Goal: Task Accomplishment & Management: Use online tool/utility

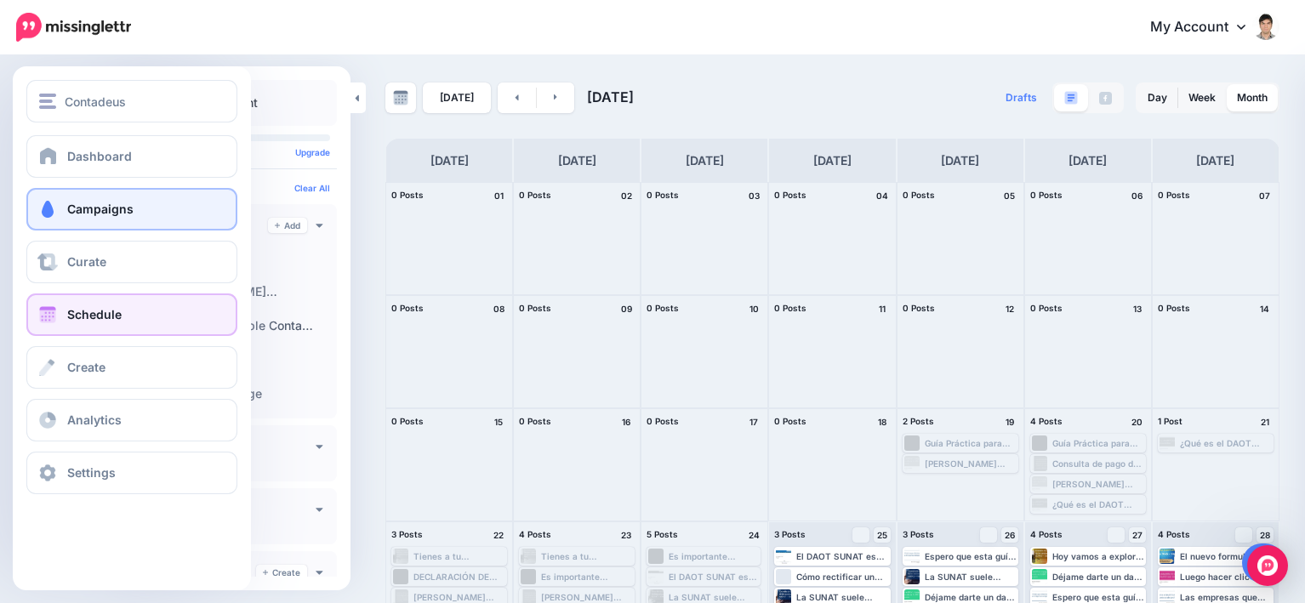
click at [84, 219] on link "Campaigns" at bounding box center [131, 209] width 211 height 43
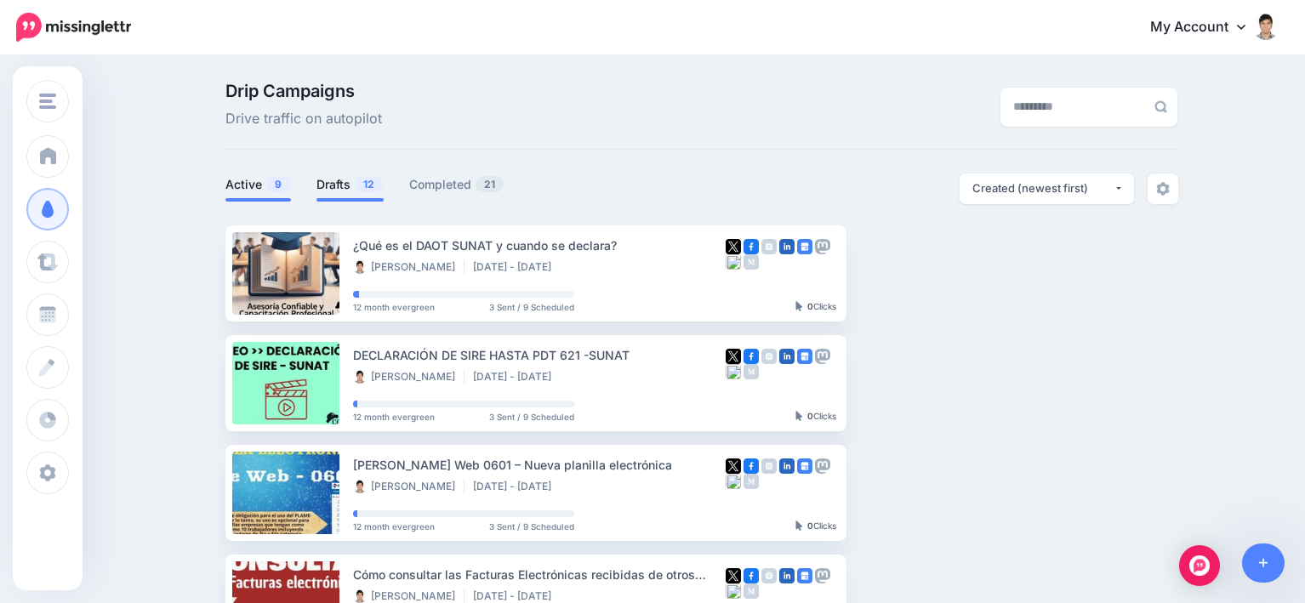
click at [338, 188] on link "Drafts 12" at bounding box center [349, 184] width 67 height 20
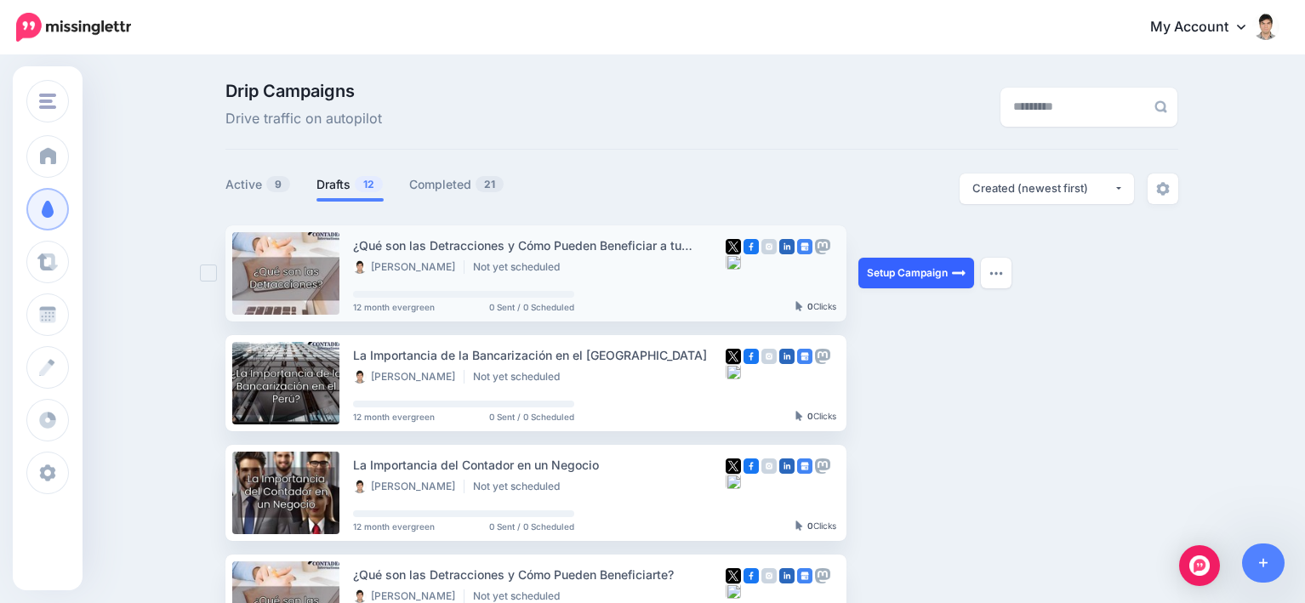
click at [938, 271] on link "Setup Campaign" at bounding box center [916, 273] width 116 height 31
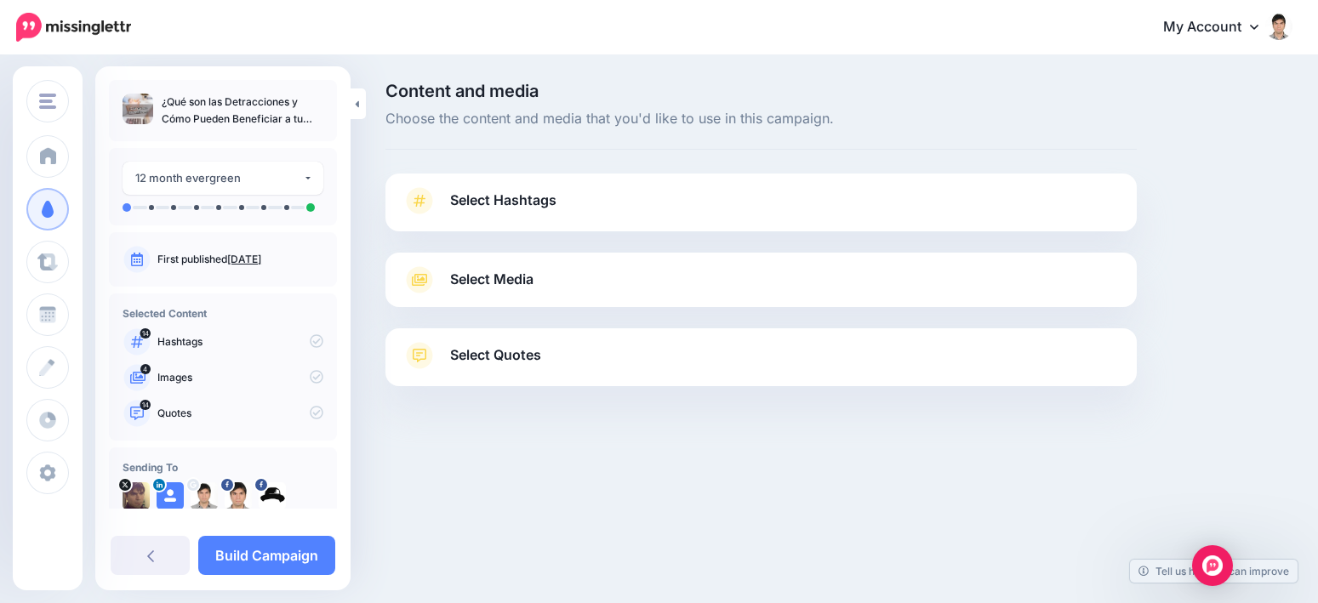
click at [577, 292] on link "Select Media" at bounding box center [760, 279] width 717 height 27
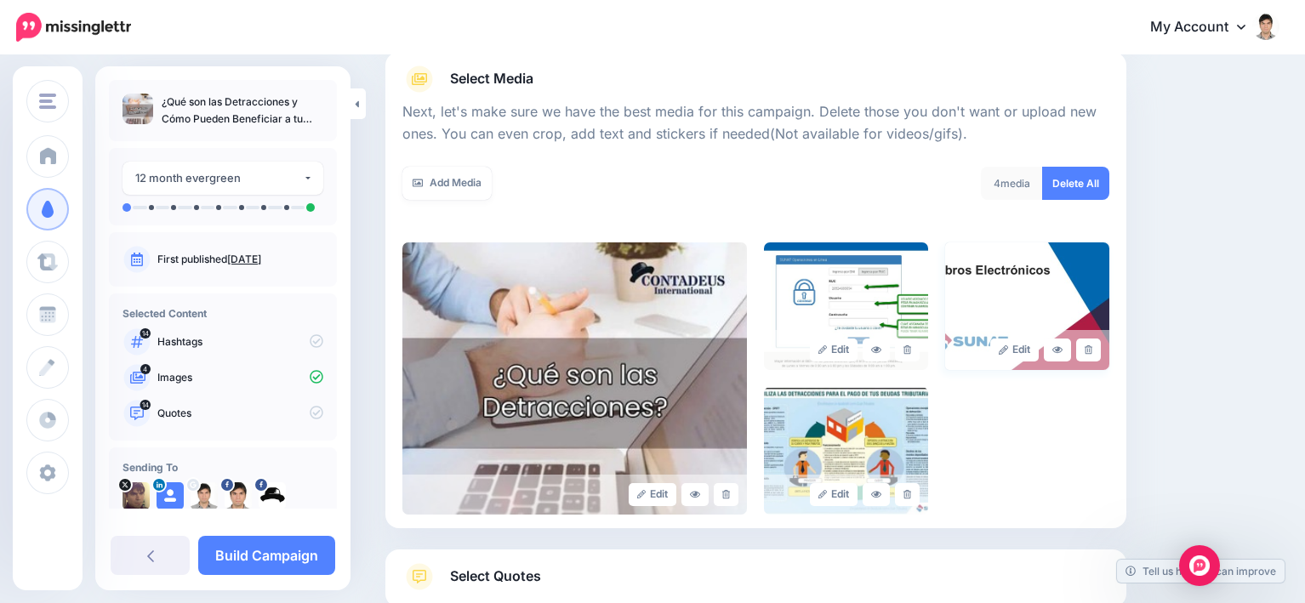
scroll to position [170, 0]
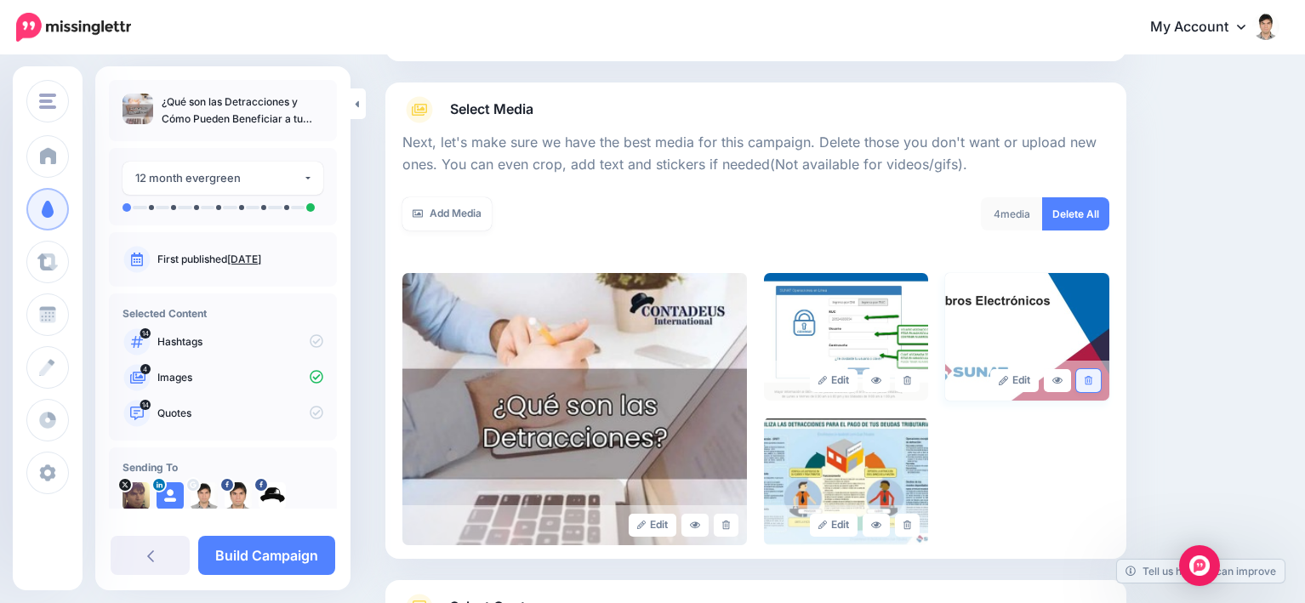
click at [1092, 379] on icon at bounding box center [1089, 380] width 8 height 9
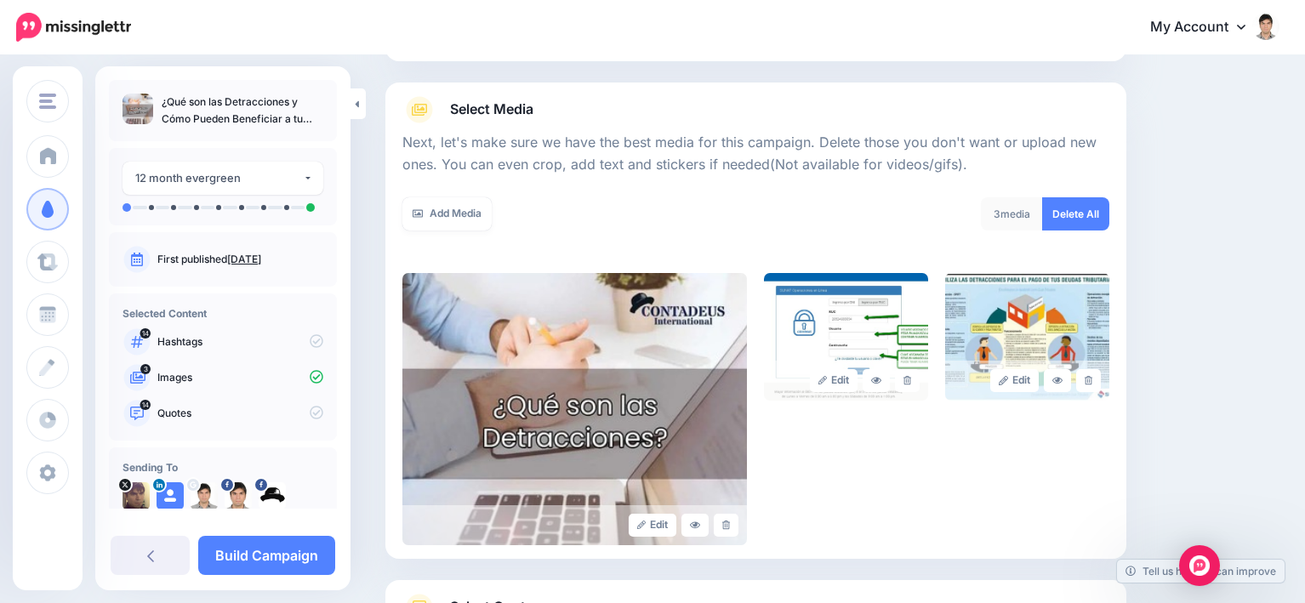
click at [836, 467] on div "Edit Edit Edit" at bounding box center [755, 409] width 707 height 272
click at [270, 556] on link "Build Campaign" at bounding box center [266, 555] width 137 height 39
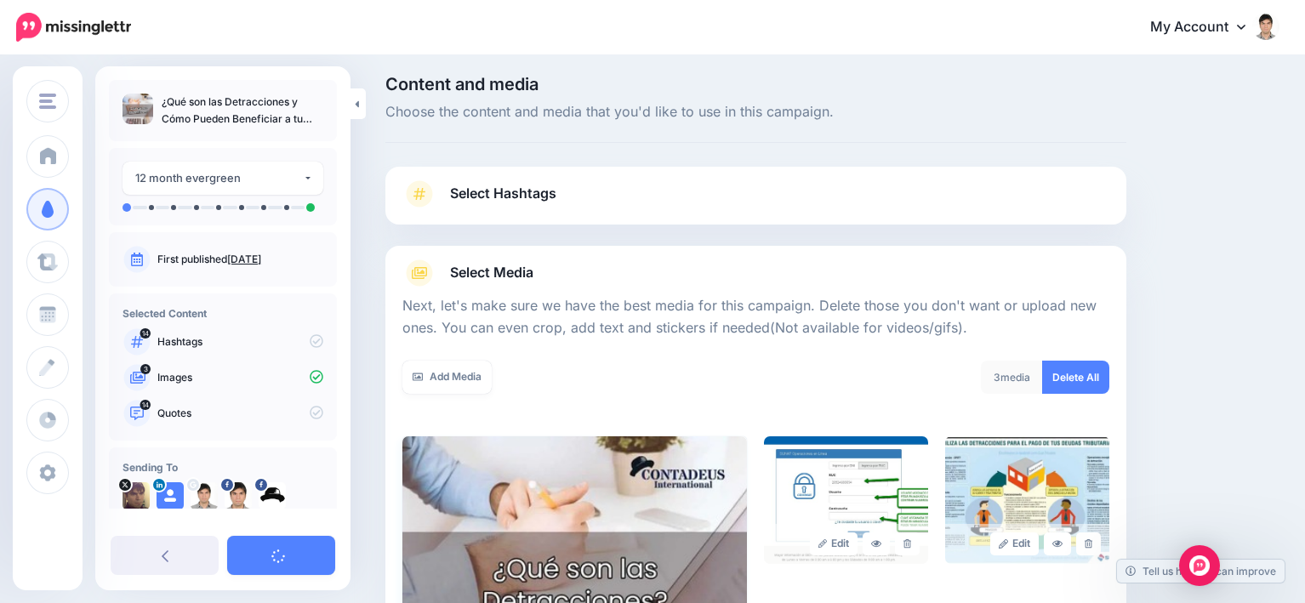
scroll to position [0, 0]
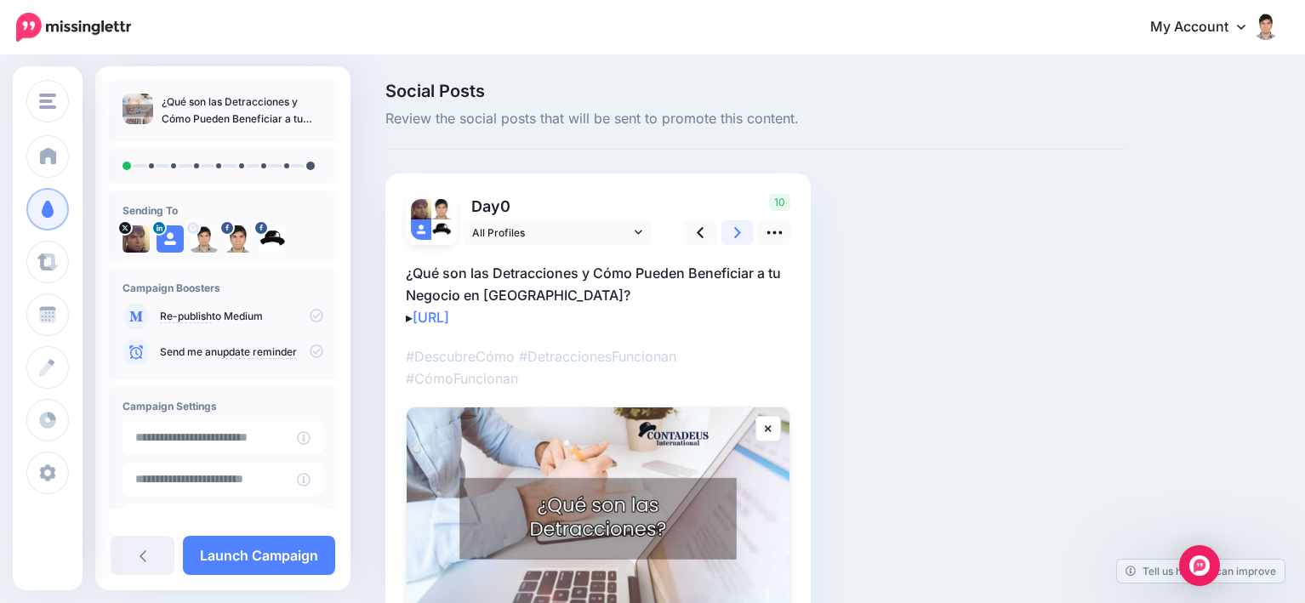
click at [735, 233] on icon at bounding box center [737, 233] width 7 height 18
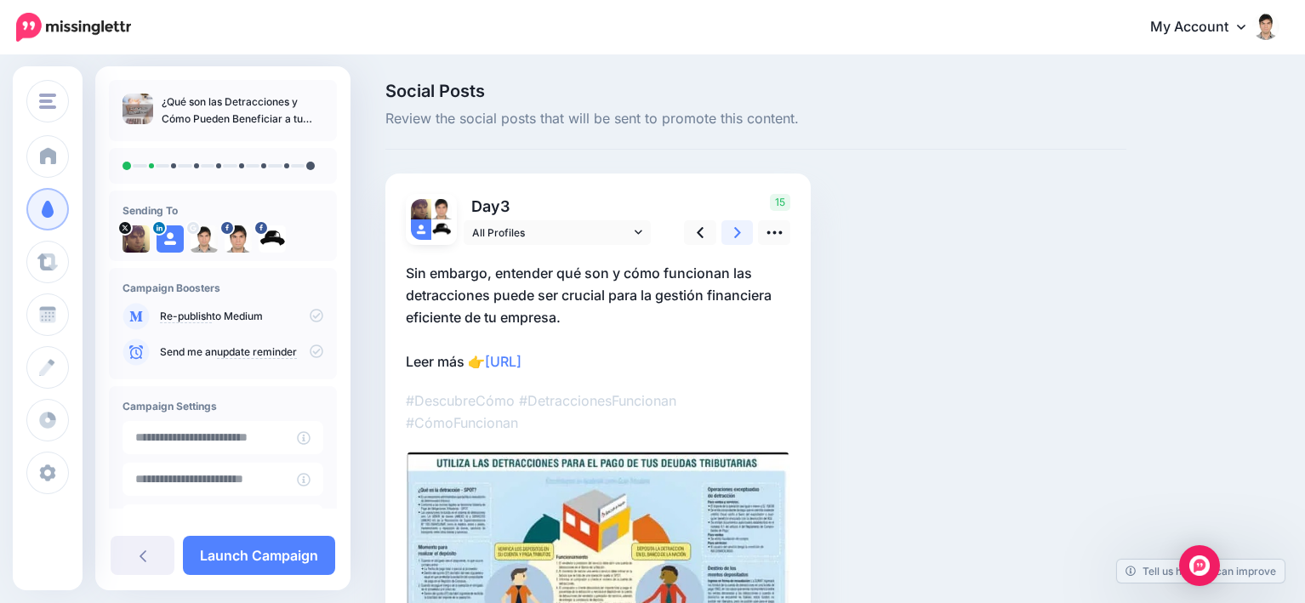
click at [735, 234] on icon at bounding box center [737, 233] width 7 height 18
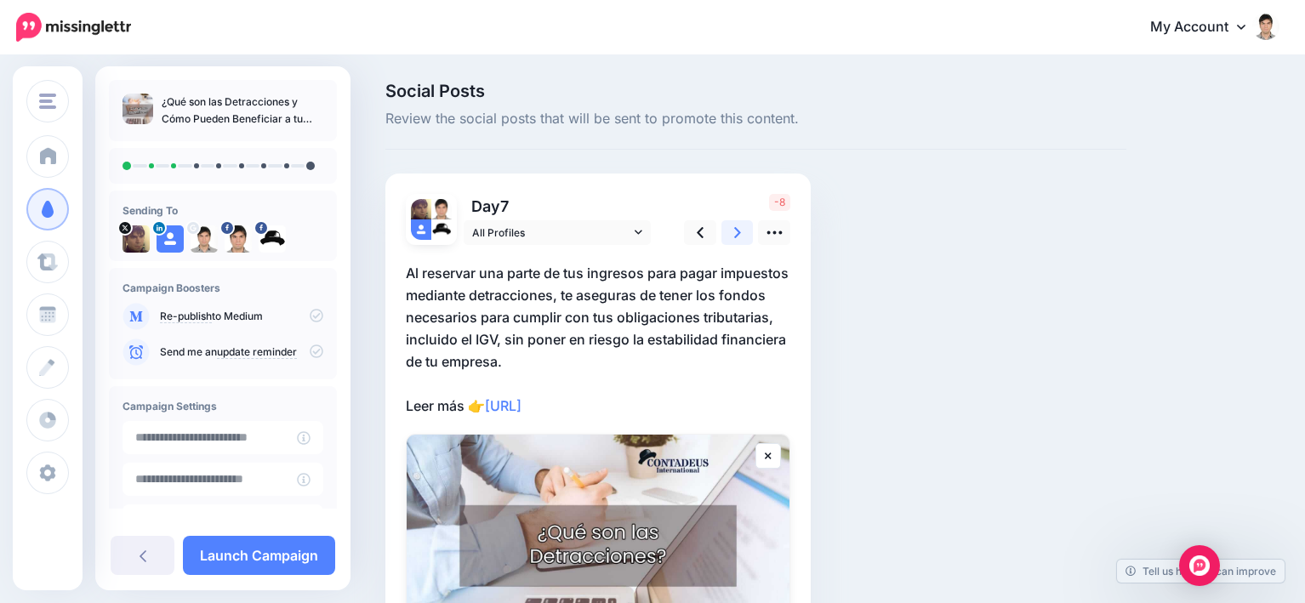
click at [735, 234] on icon at bounding box center [737, 233] width 7 height 18
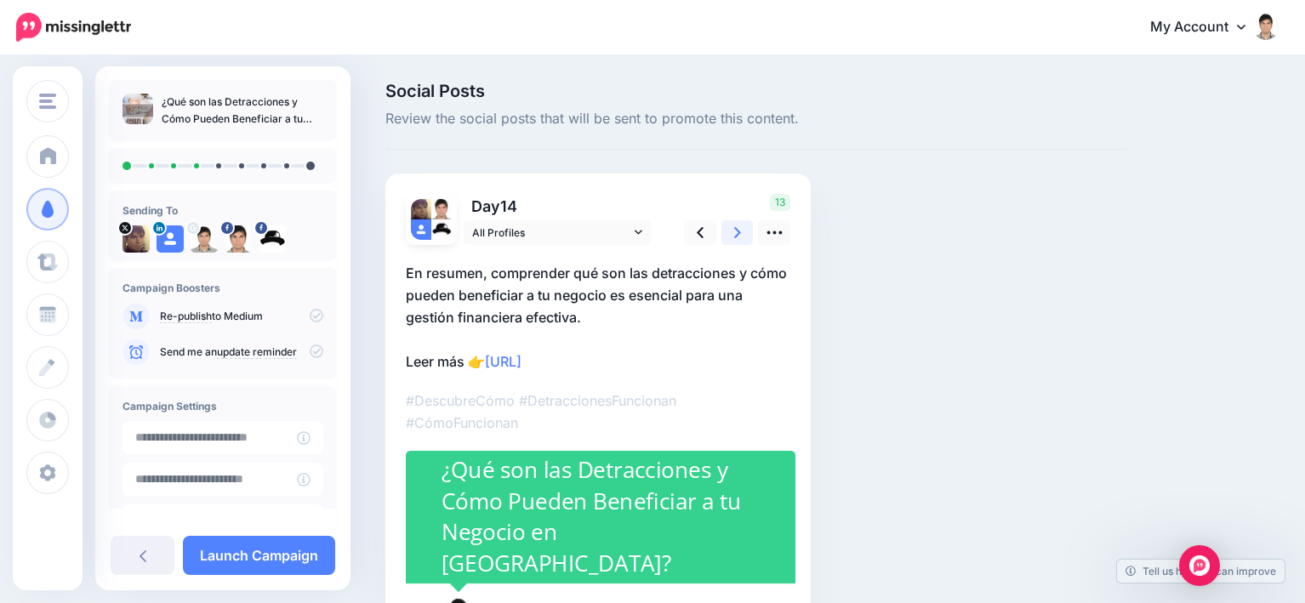
click at [737, 236] on icon at bounding box center [737, 232] width 7 height 11
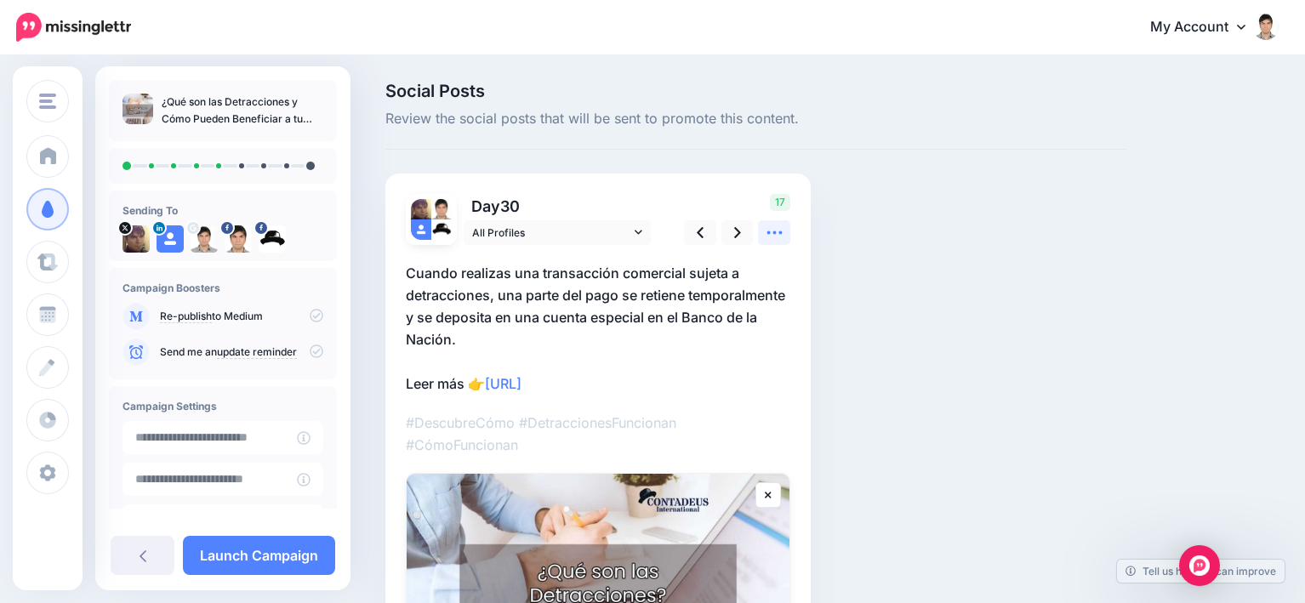
click at [766, 235] on icon at bounding box center [775, 233] width 18 height 18
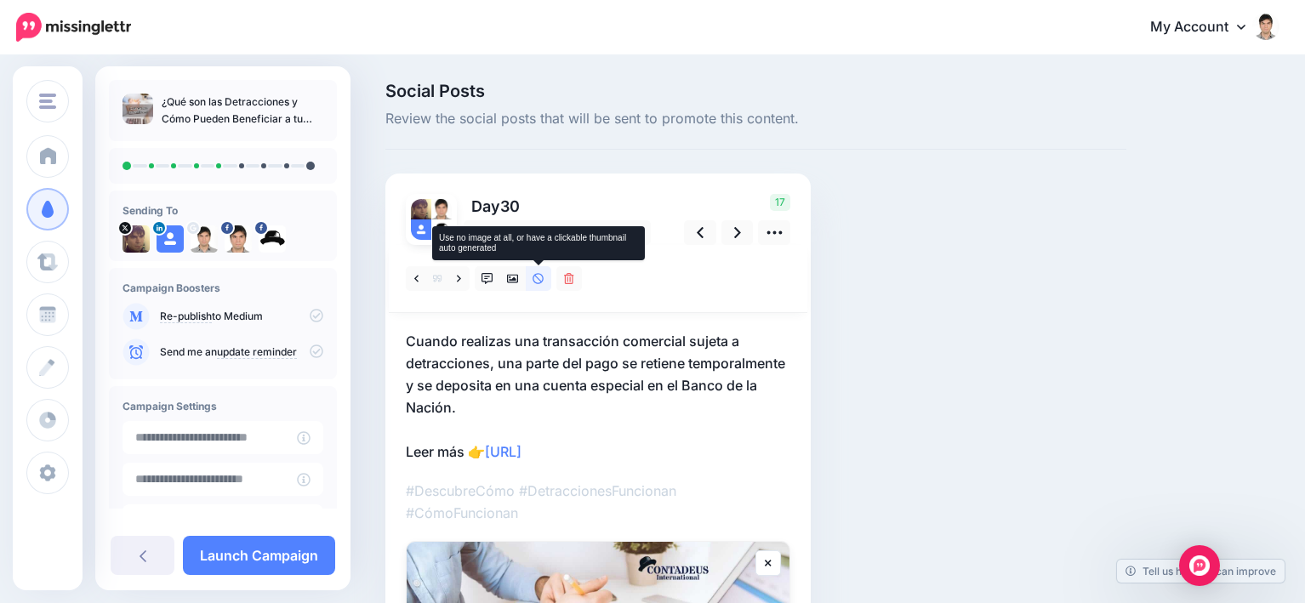
click at [539, 280] on icon at bounding box center [537, 278] width 11 height 11
click at [486, 278] on icon at bounding box center [487, 279] width 12 height 12
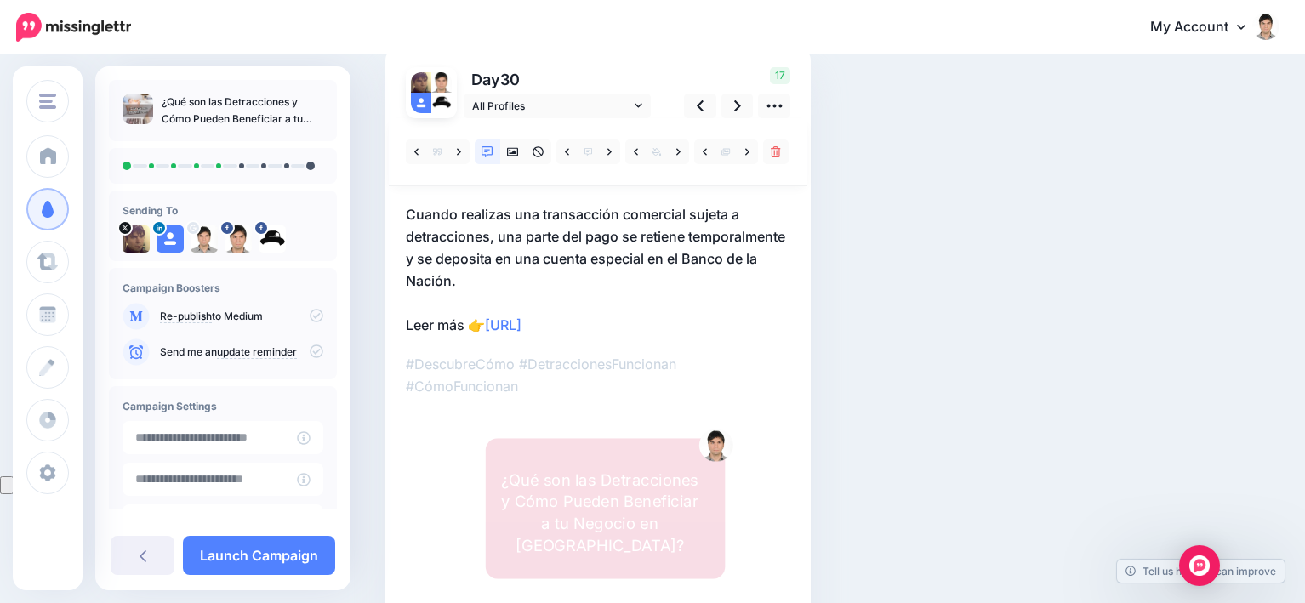
scroll to position [85, 0]
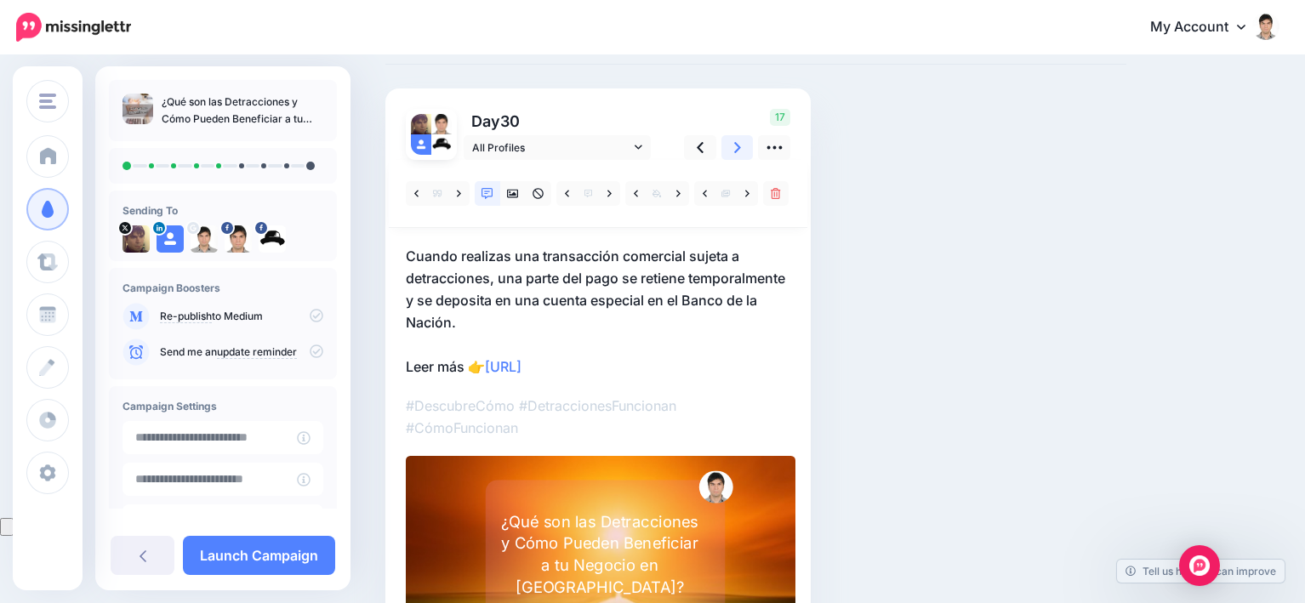
click at [737, 148] on icon at bounding box center [737, 148] width 7 height 18
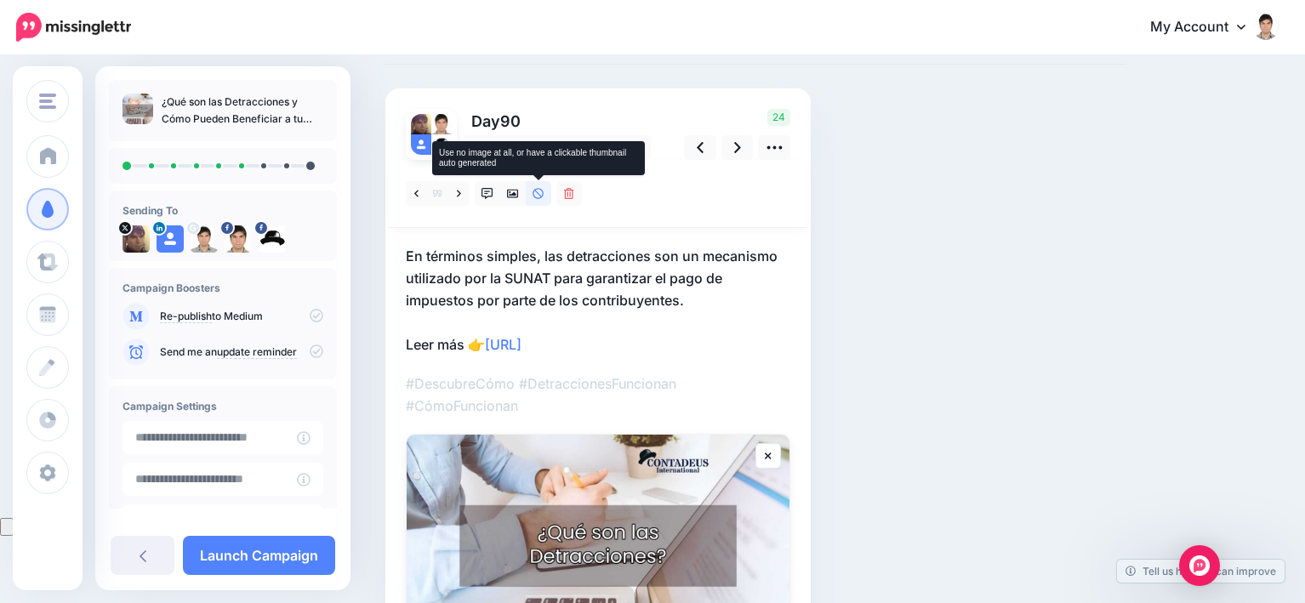
click at [544, 191] on icon at bounding box center [538, 194] width 12 height 12
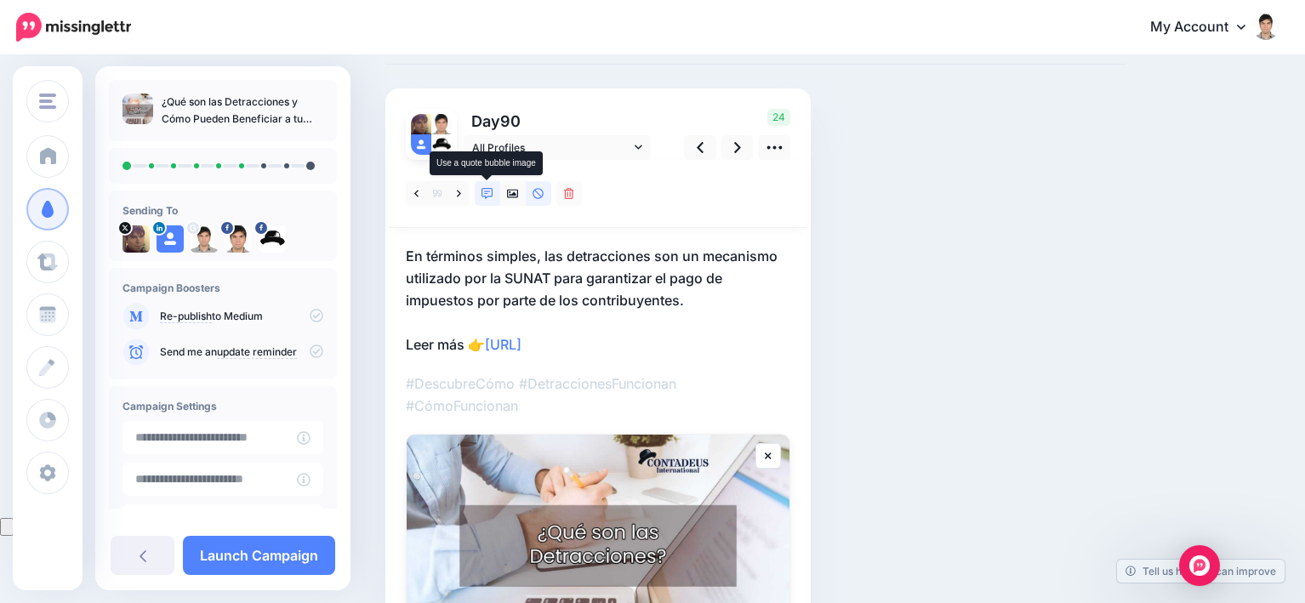
click at [485, 192] on icon at bounding box center [487, 194] width 12 height 12
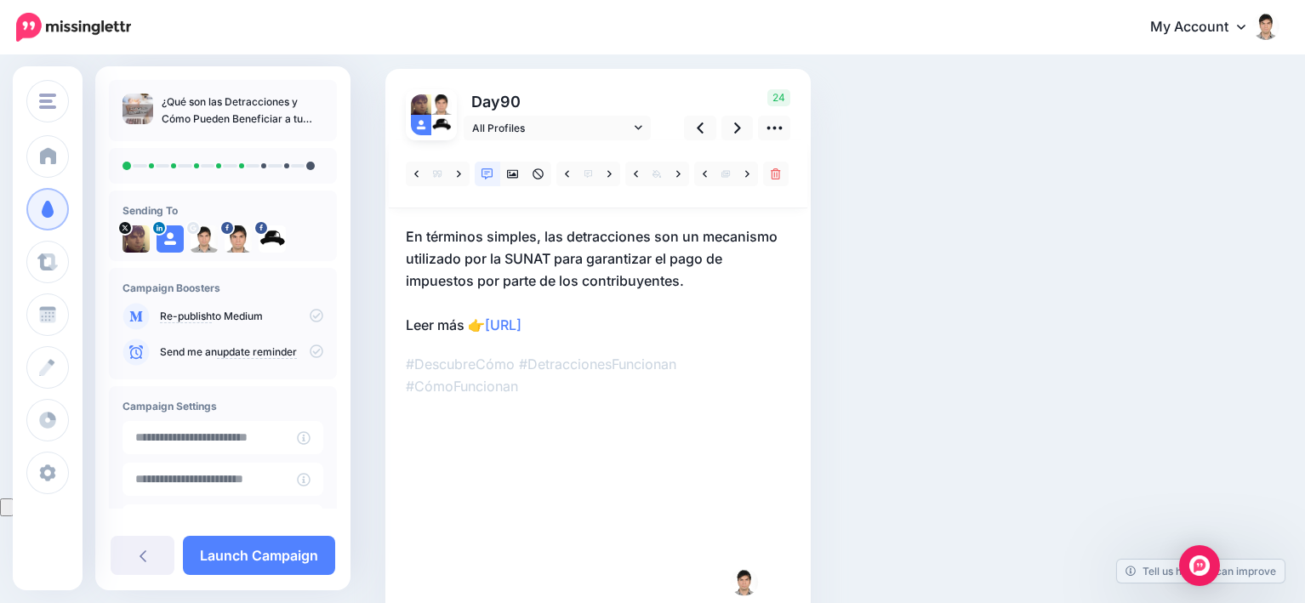
scroll to position [0, 0]
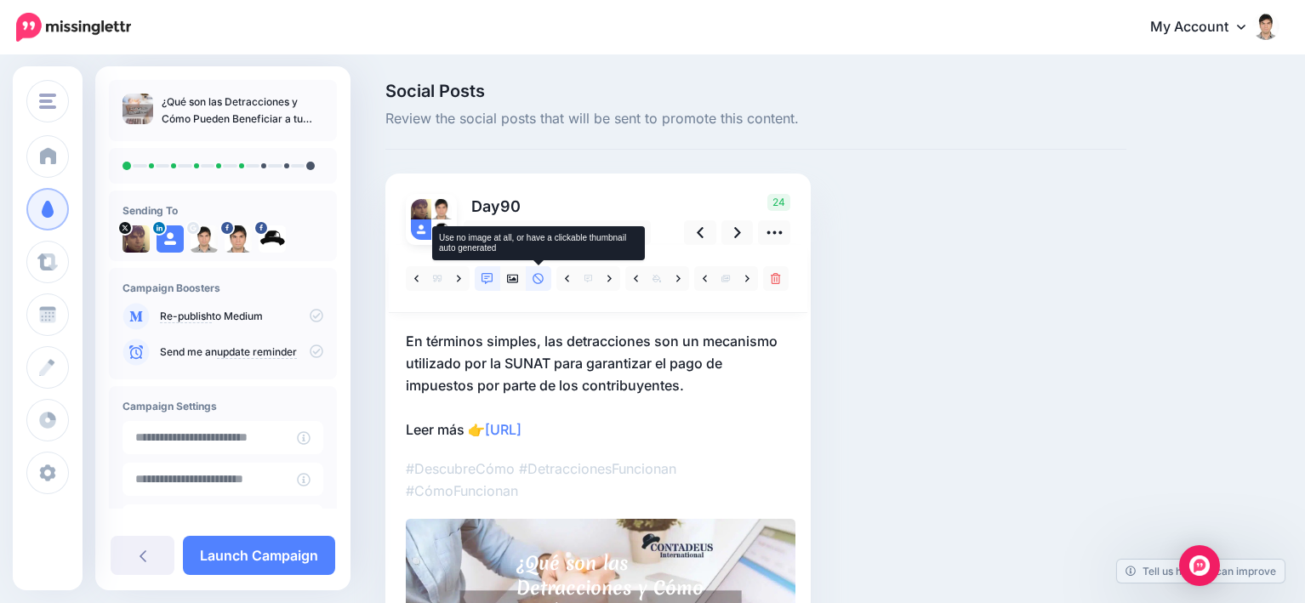
click at [543, 275] on icon at bounding box center [538, 279] width 12 height 12
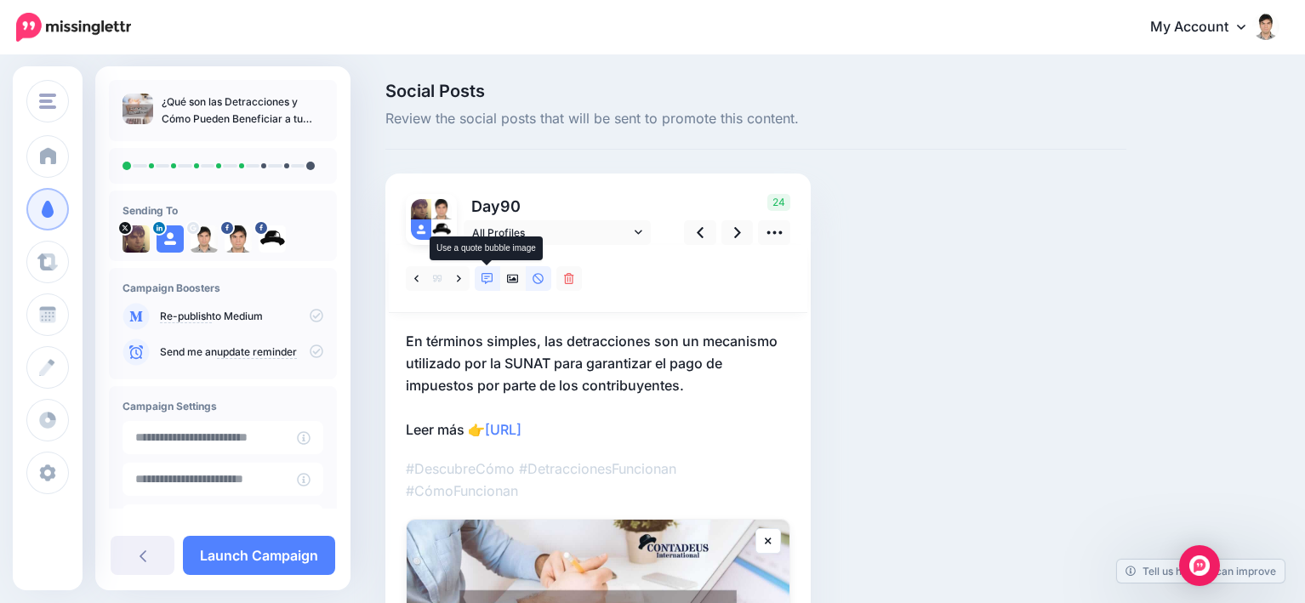
click at [488, 277] on icon at bounding box center [487, 279] width 12 height 12
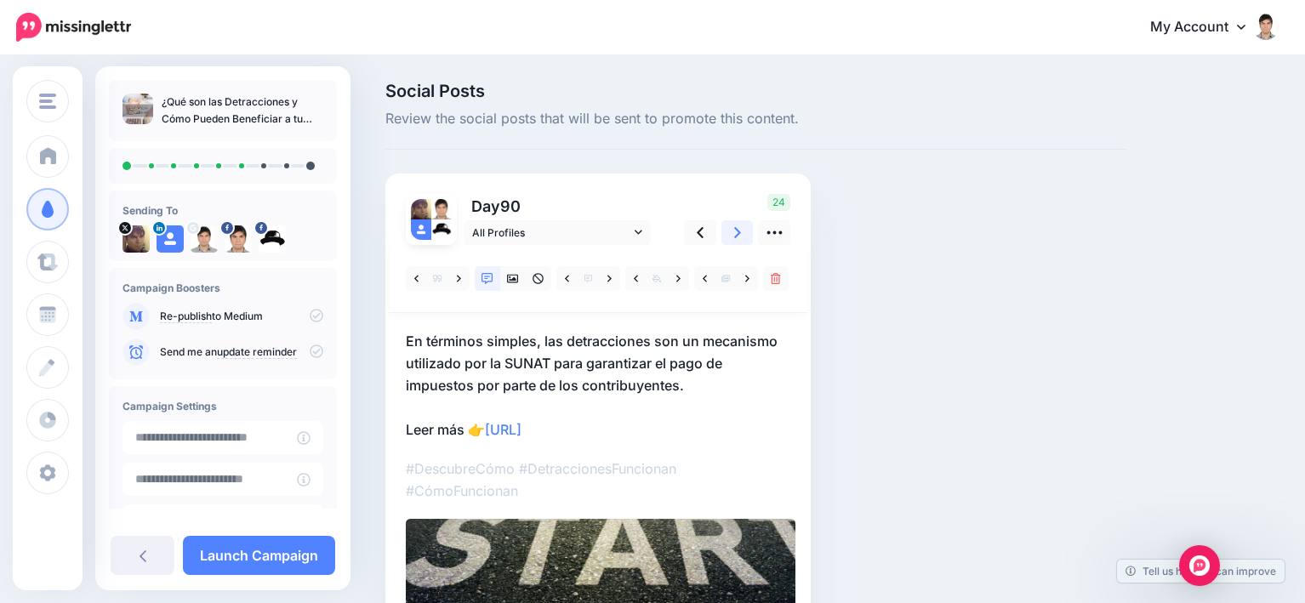
click at [737, 235] on icon at bounding box center [737, 232] width 7 height 11
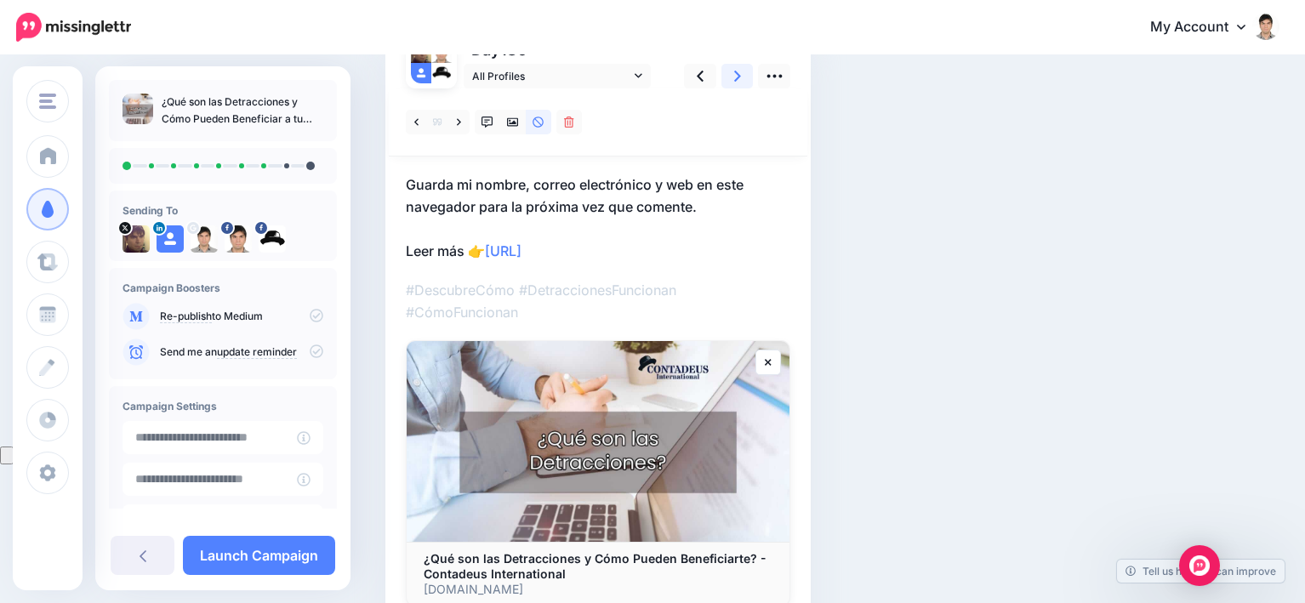
scroll to position [170, 0]
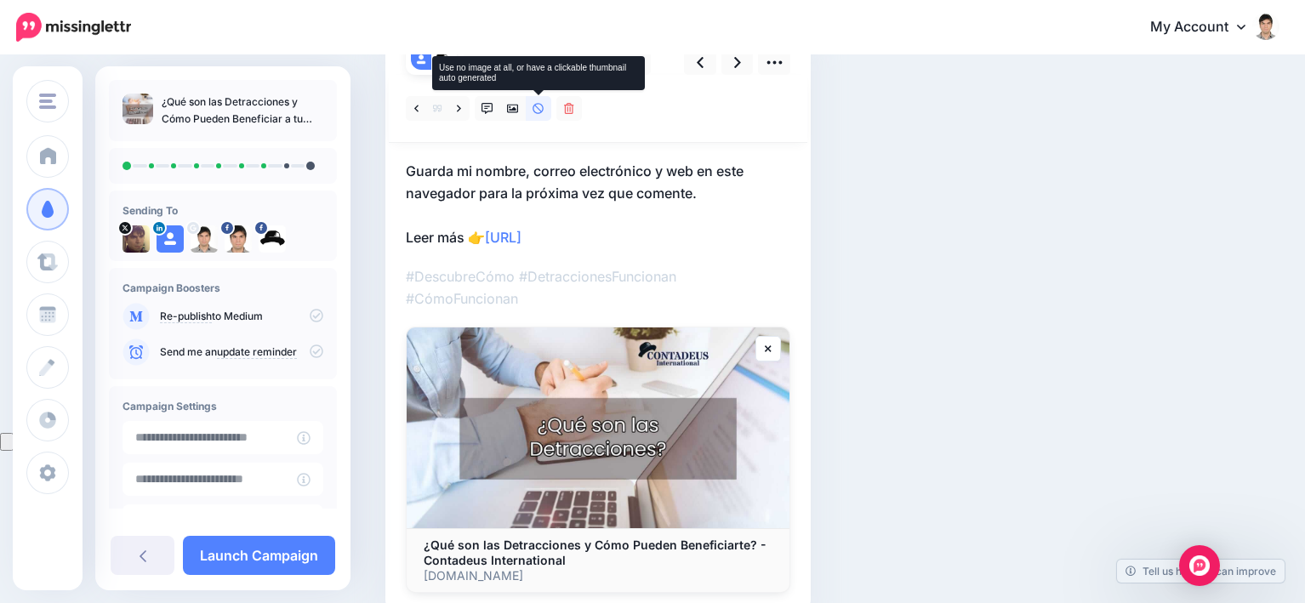
click at [538, 105] on icon at bounding box center [538, 109] width 12 height 12
click at [486, 108] on icon at bounding box center [487, 109] width 12 height 12
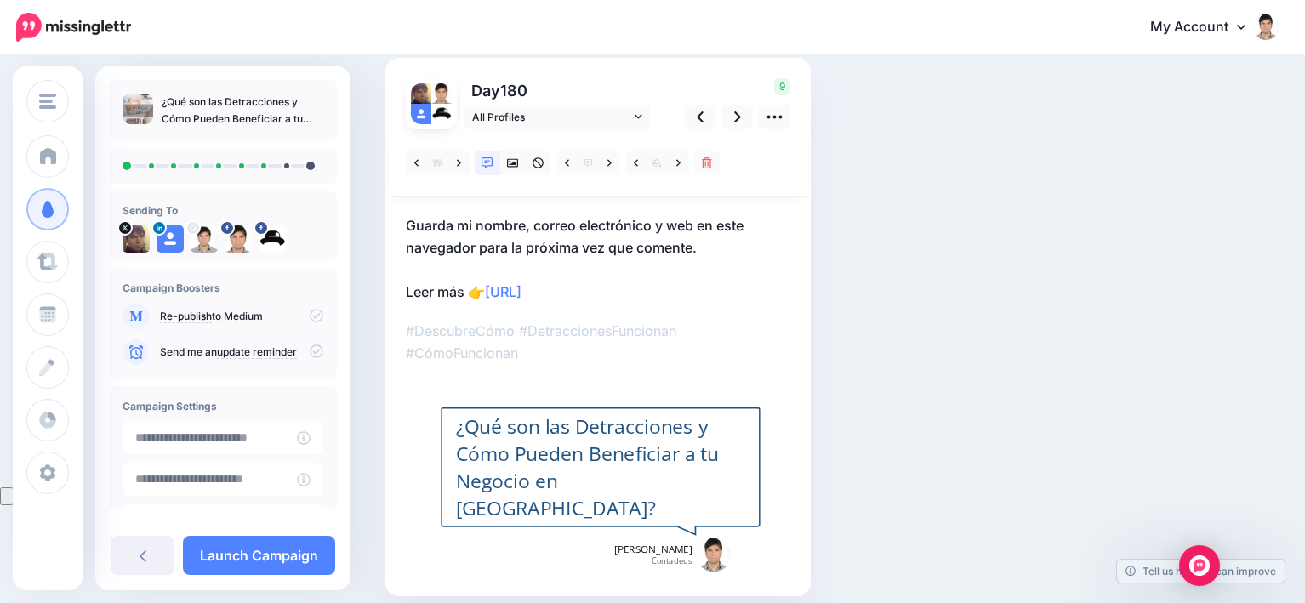
scroll to position [85, 0]
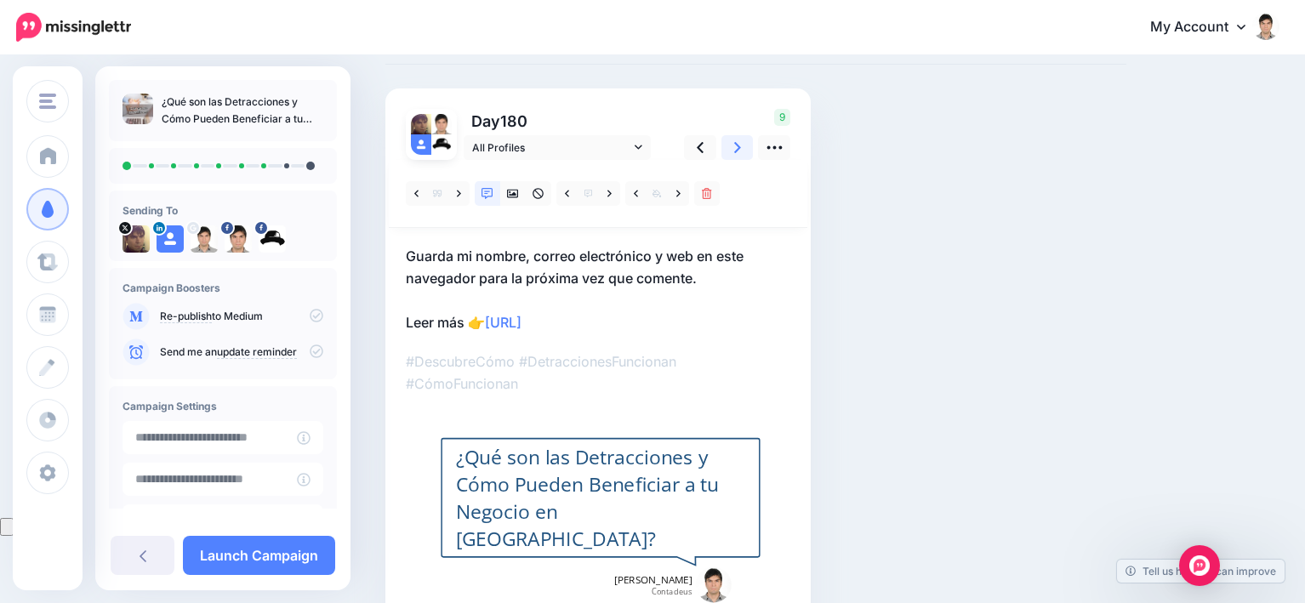
click at [734, 151] on icon at bounding box center [737, 148] width 7 height 18
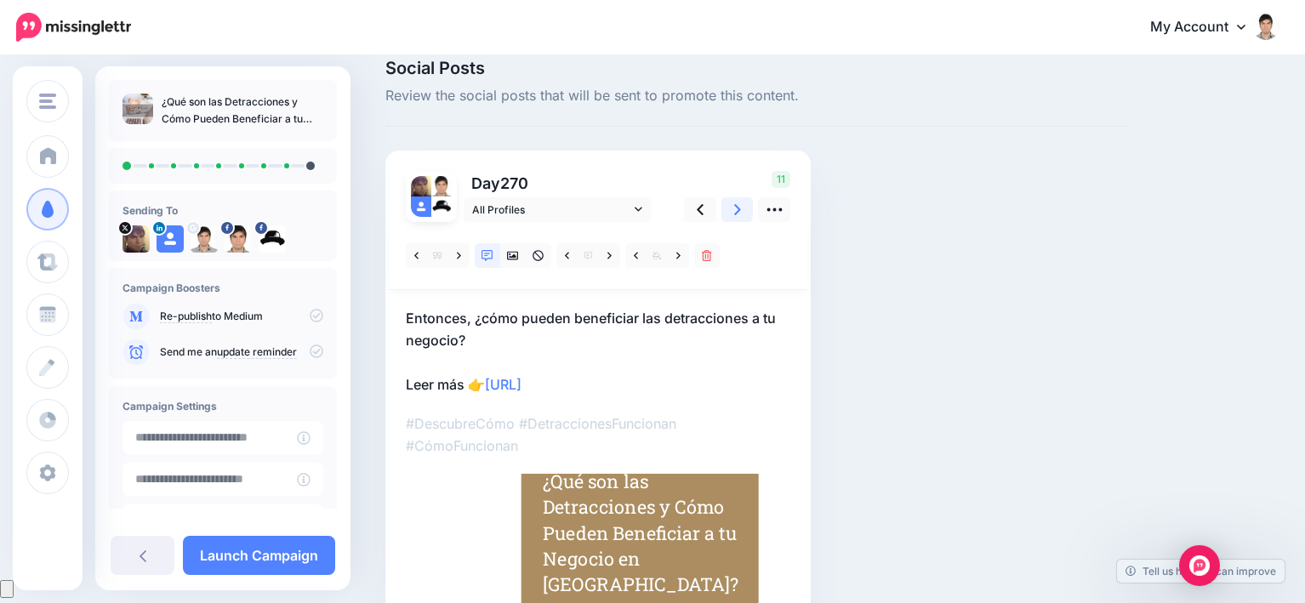
scroll to position [15, 0]
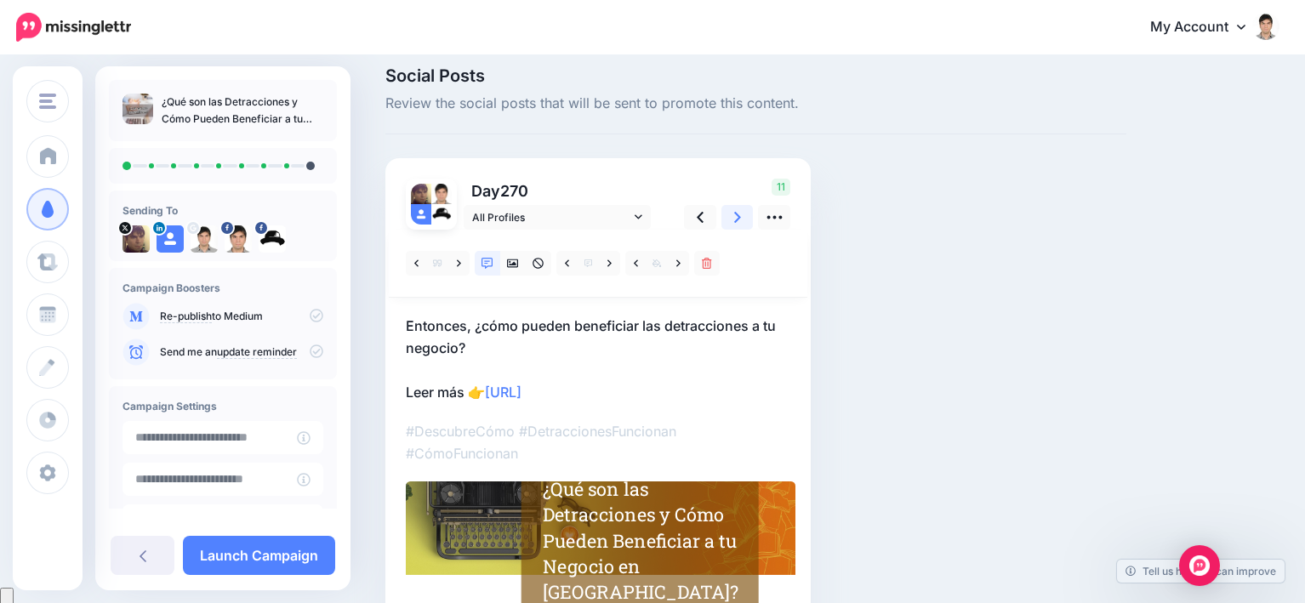
click at [738, 214] on icon at bounding box center [737, 217] width 7 height 18
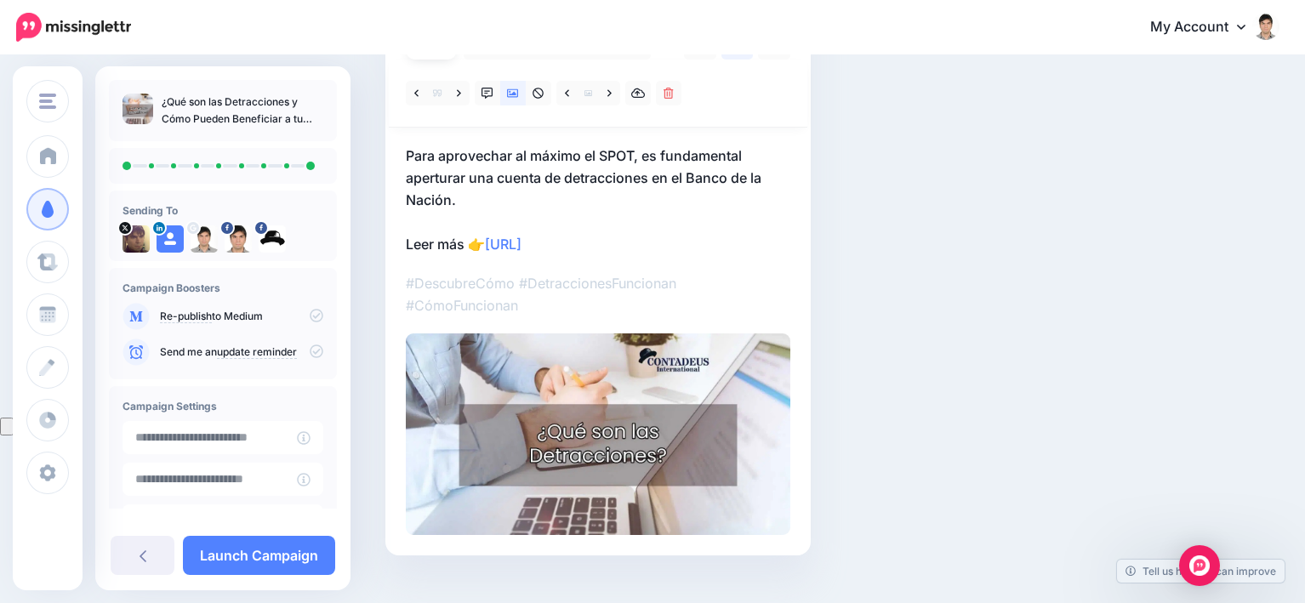
scroll to position [100, 0]
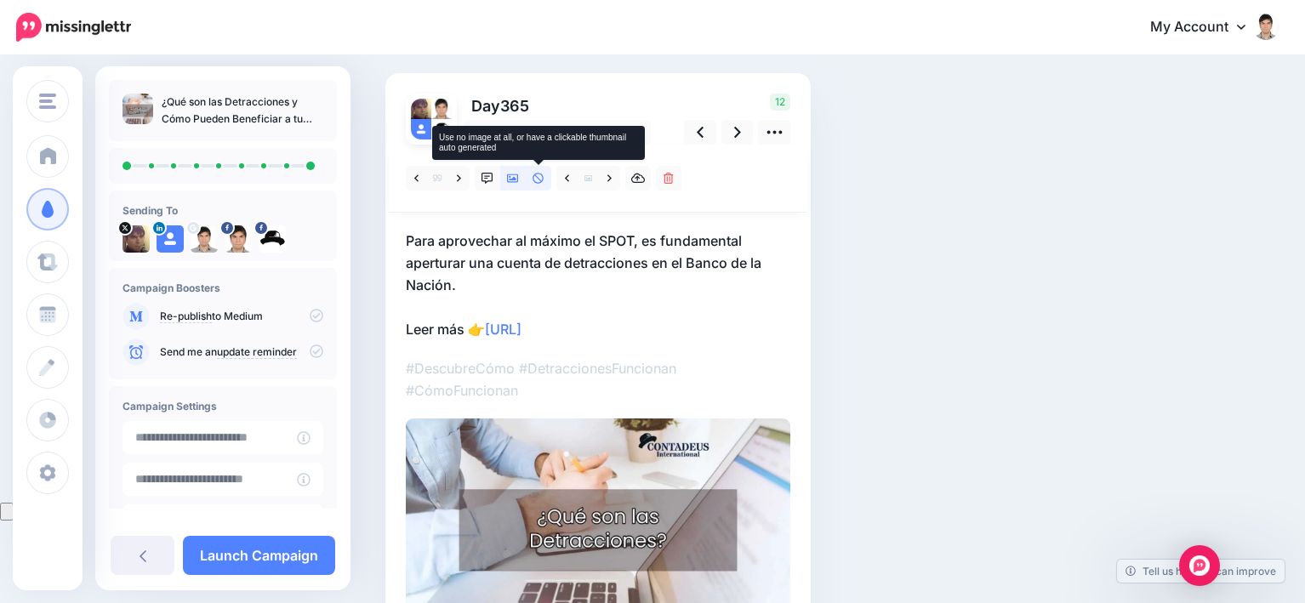
click at [538, 179] on icon at bounding box center [537, 178] width 11 height 11
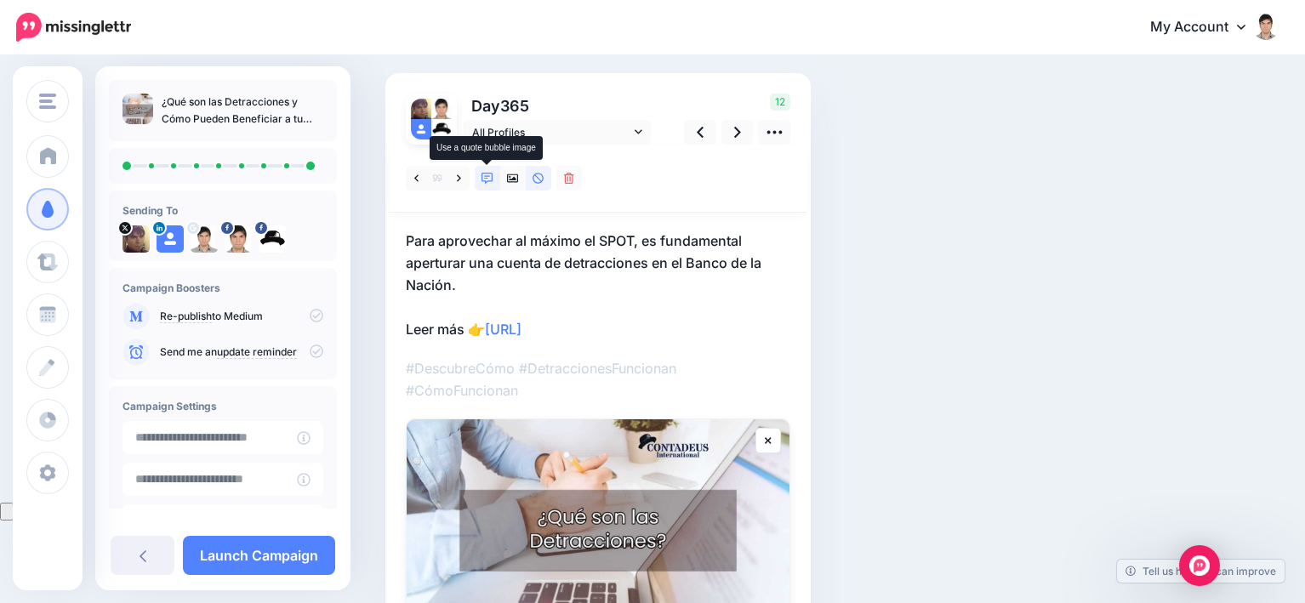
click at [489, 176] on icon at bounding box center [487, 179] width 12 height 12
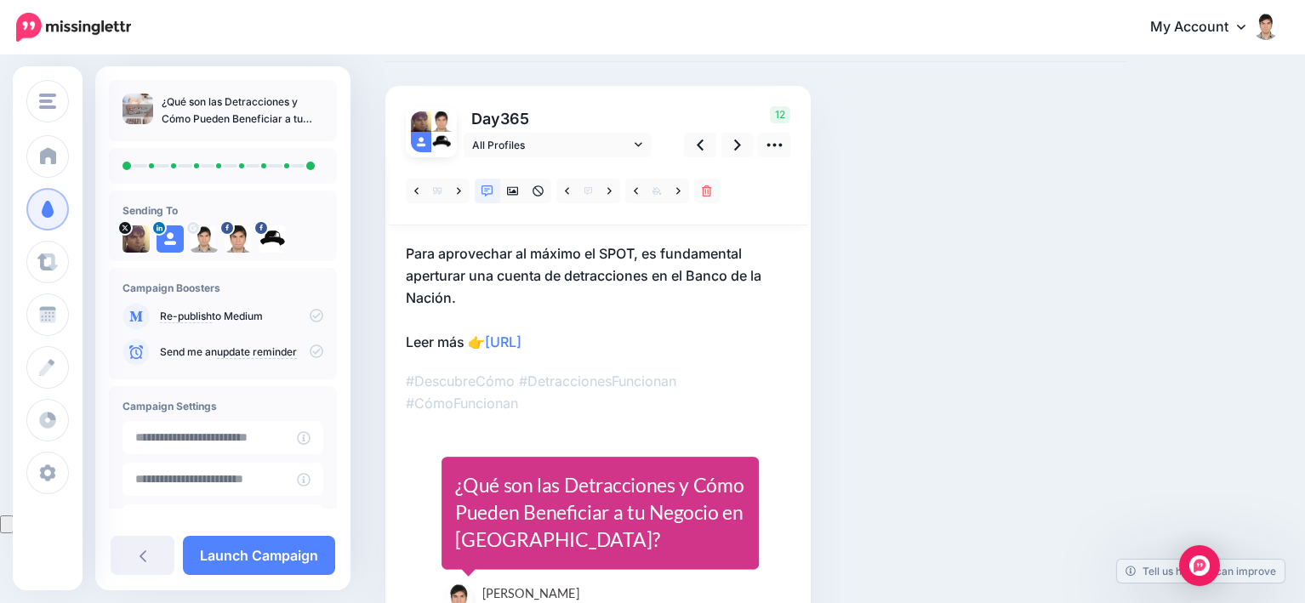
scroll to position [208, 0]
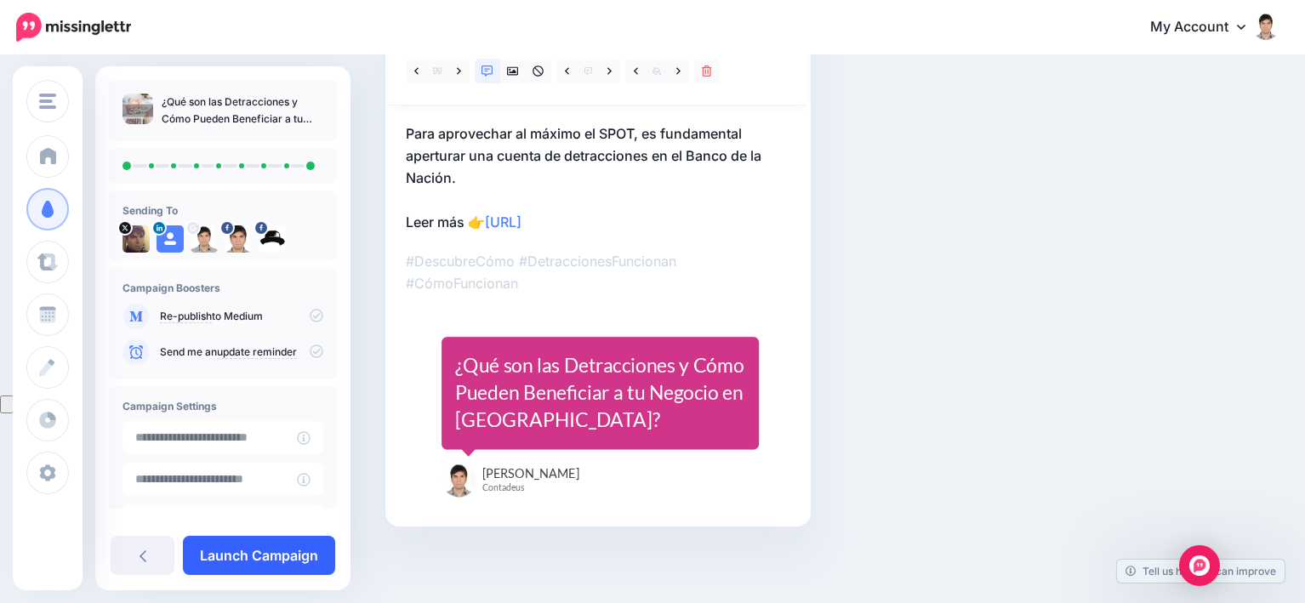
click at [293, 549] on link "Launch Campaign" at bounding box center [259, 555] width 152 height 39
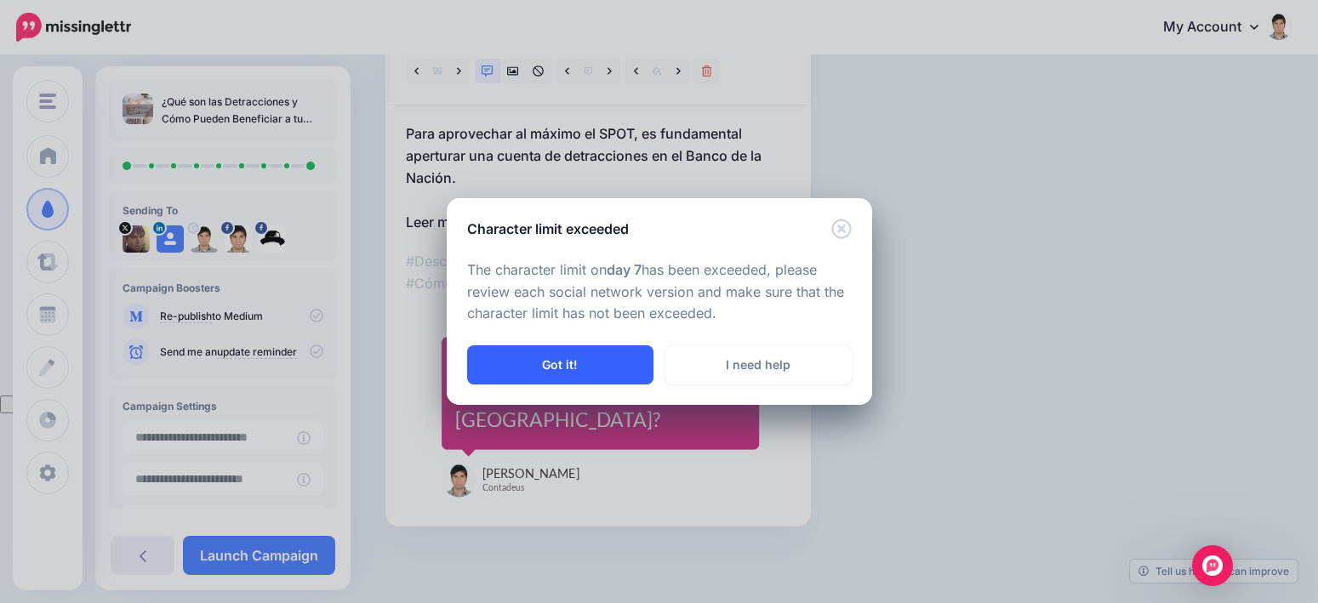
click at [593, 373] on button "Got it!" at bounding box center [560, 364] width 186 height 39
